Goal: Task Accomplishment & Management: Use online tool/utility

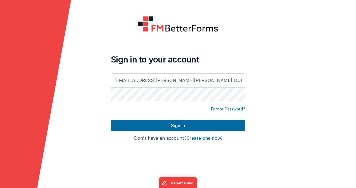
type input "[EMAIL_ADDRESS][PERSON_NAME][PERSON_NAME][DOMAIN_NAME]"
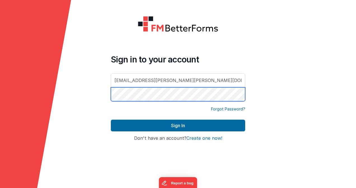
click at [111, 120] on button "Sign In" at bounding box center [178, 126] width 134 height 12
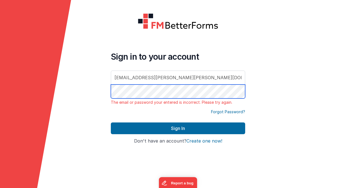
click at [111, 123] on button "Sign In" at bounding box center [178, 129] width 134 height 12
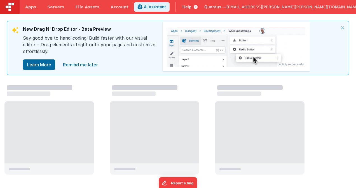
click at [309, 8] on span "[EMAIL_ADDRESS][PERSON_NAME][PERSON_NAME][DOMAIN_NAME]" at bounding box center [292, 7] width 133 height 6
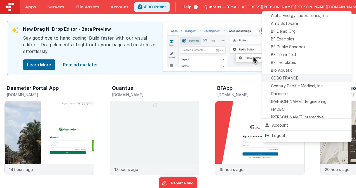
scroll to position [28, 0]
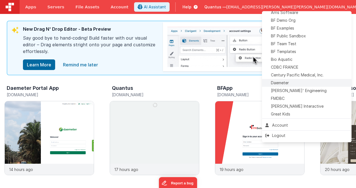
click at [299, 84] on div "Daemeter" at bounding box center [306, 83] width 83 height 6
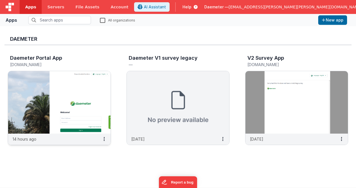
click at [66, 108] on img at bounding box center [59, 102] width 102 height 63
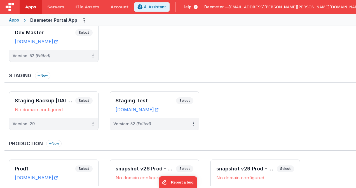
scroll to position [56, 0]
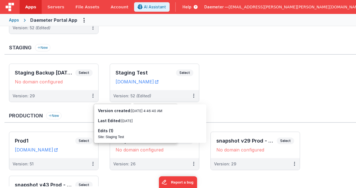
click at [237, 88] on ul "Staging Backup [DATE]_vers29 Select URLs No domain configured Version: 29 Stagi…" at bounding box center [182, 86] width 347 height 44
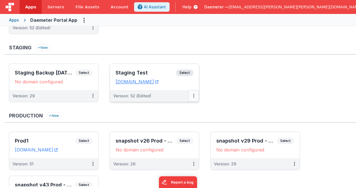
click at [192, 97] on button at bounding box center [193, 96] width 11 height 12
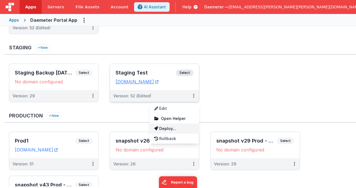
click at [188, 130] on link "Deploy..." at bounding box center [174, 129] width 49 height 10
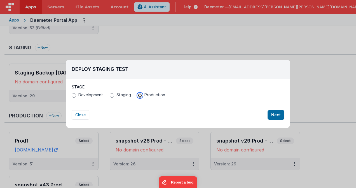
click at [140, 94] on input "Production" at bounding box center [140, 95] width 4 height 4
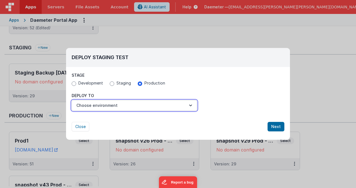
click at [136, 105] on button "Choose environment" at bounding box center [134, 105] width 125 height 11
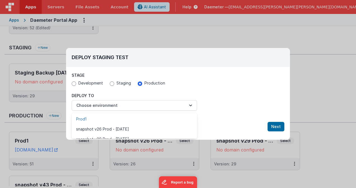
click at [125, 118] on link "Prod1" at bounding box center [134, 119] width 125 height 10
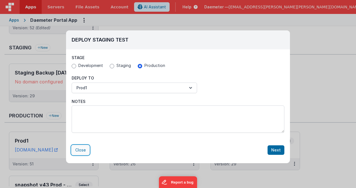
click at [83, 152] on button "Close" at bounding box center [81, 151] width 18 height 10
radio input "false"
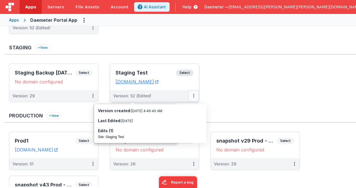
click at [195, 96] on button at bounding box center [193, 96] width 11 height 12
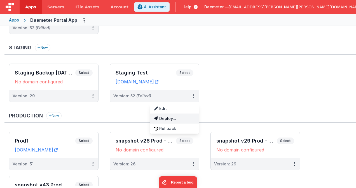
click at [179, 120] on link "Deploy..." at bounding box center [174, 119] width 49 height 10
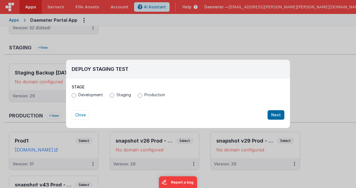
click at [144, 94] on span "Production" at bounding box center [154, 95] width 21 height 6
click at [142, 94] on input "Production" at bounding box center [140, 95] width 4 height 4
radio input "true"
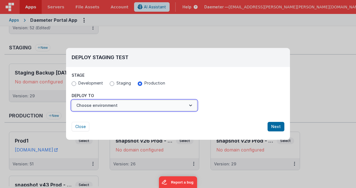
click at [133, 105] on button "Choose environment" at bounding box center [134, 105] width 125 height 11
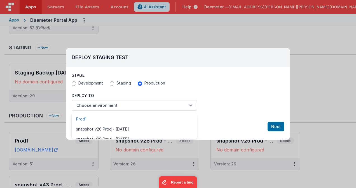
click at [127, 122] on link "Prod1" at bounding box center [134, 119] width 125 height 10
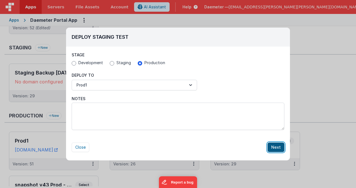
click at [276, 148] on button "Next" at bounding box center [275, 148] width 17 height 10
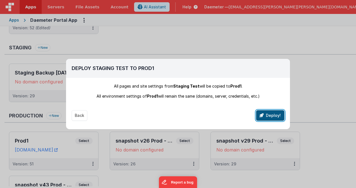
click at [271, 115] on button "Deploy!" at bounding box center [270, 115] width 28 height 11
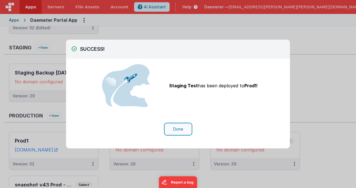
click at [178, 128] on button "Done" at bounding box center [178, 129] width 26 height 11
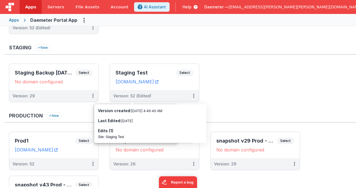
click at [251, 74] on ul "Staging Backup [DATE]_vers29 Select URLs No domain configured Version: 29 Stagi…" at bounding box center [182, 86] width 347 height 44
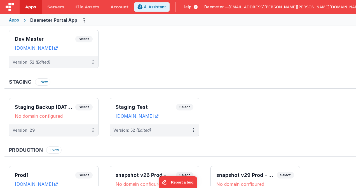
scroll to position [0, 0]
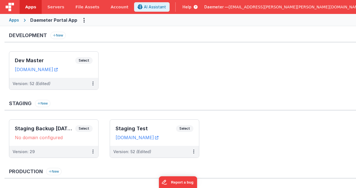
click at [13, 19] on div "Apps" at bounding box center [14, 20] width 10 height 6
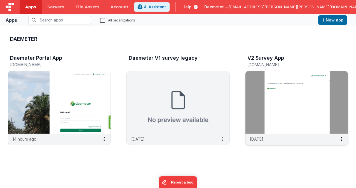
click at [285, 99] on img at bounding box center [296, 102] width 102 height 63
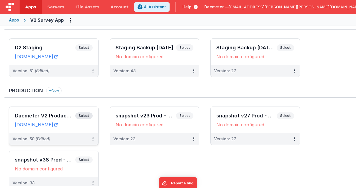
scroll to position [81, 0]
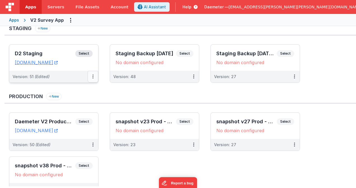
click at [93, 77] on icon at bounding box center [92, 77] width 1 height 0
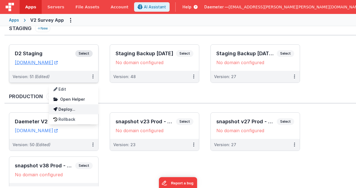
click at [83, 109] on link "Deploy..." at bounding box center [73, 110] width 49 height 10
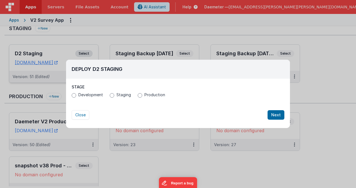
click at [145, 97] on span "Production" at bounding box center [154, 95] width 21 height 6
click at [142, 97] on input "Production" at bounding box center [140, 95] width 4 height 4
radio input "true"
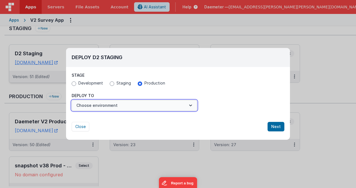
click at [126, 104] on button "Choose environment" at bounding box center [134, 105] width 125 height 11
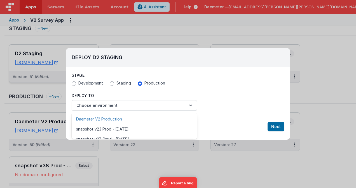
click at [130, 120] on link "Daemeter V2 Production" at bounding box center [134, 119] width 125 height 10
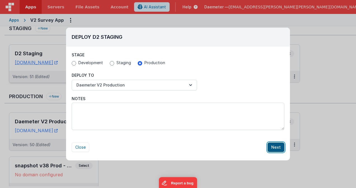
click at [278, 148] on button "Next" at bounding box center [275, 148] width 17 height 10
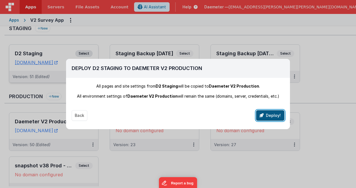
click at [265, 116] on button "Deploy!" at bounding box center [270, 115] width 28 height 11
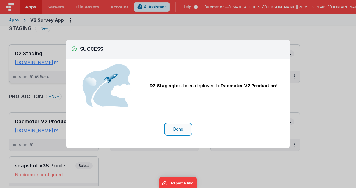
click at [188, 128] on button "Done" at bounding box center [178, 129] width 26 height 11
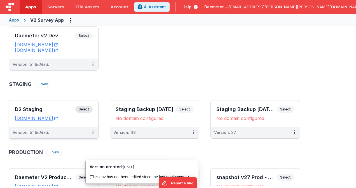
scroll to position [0, 0]
